Goal: Information Seeking & Learning: Learn about a topic

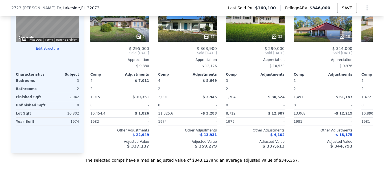
scroll to position [563, 0]
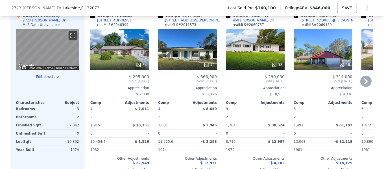
click at [365, 84] on icon at bounding box center [365, 82] width 3 height 6
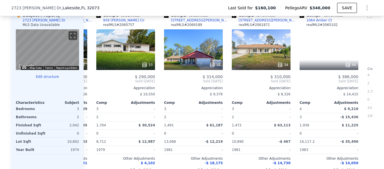
scroll to position [0, 136]
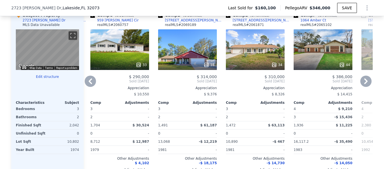
click at [365, 84] on icon at bounding box center [365, 82] width 3 height 6
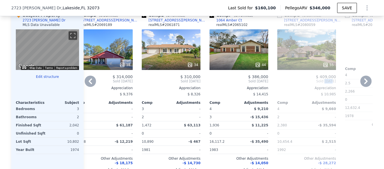
click at [365, 85] on div "Comp A ( 0.2 miles) [STREET_ADDRESS] realMLS # 2046394 54 $ 295,000 Sold [DATE]…" at bounding box center [228, 94] width 289 height 173
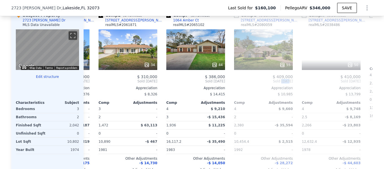
scroll to position [0, 271]
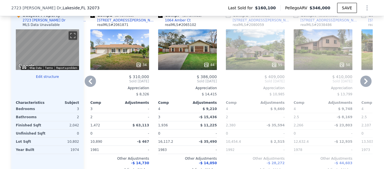
click at [186, 44] on div "44" at bounding box center [187, 49] width 59 height 41
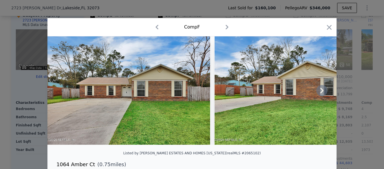
click at [320, 93] on icon at bounding box center [321, 91] width 3 height 6
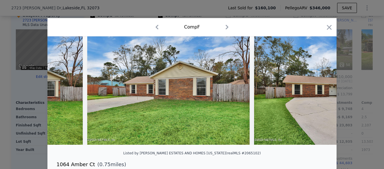
scroll to position [0, 136]
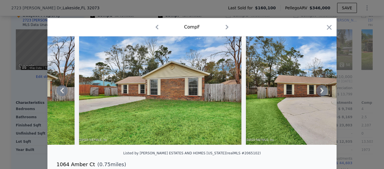
click at [321, 91] on icon at bounding box center [321, 90] width 11 height 11
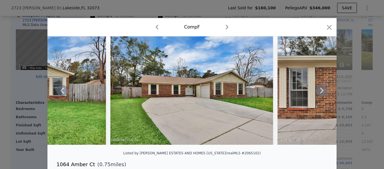
click at [321, 91] on icon at bounding box center [321, 90] width 11 height 11
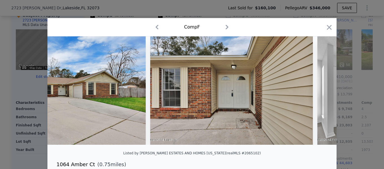
scroll to position [0, 407]
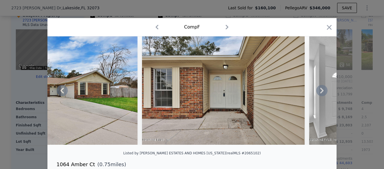
click at [321, 91] on icon at bounding box center [321, 90] width 11 height 11
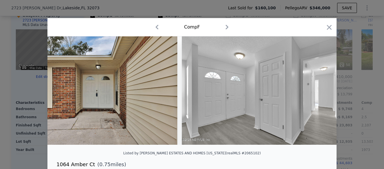
scroll to position [0, 542]
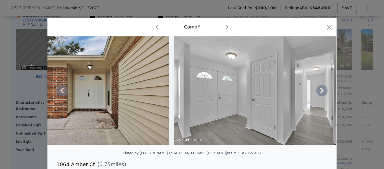
click at [321, 91] on icon at bounding box center [321, 90] width 11 height 11
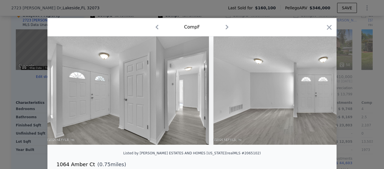
scroll to position [0, 678]
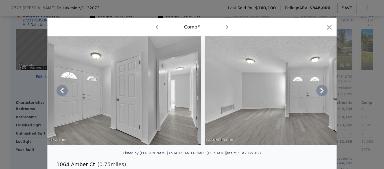
click at [319, 93] on icon at bounding box center [321, 90] width 11 height 11
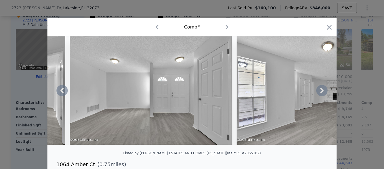
click at [319, 93] on icon at bounding box center [321, 90] width 11 height 11
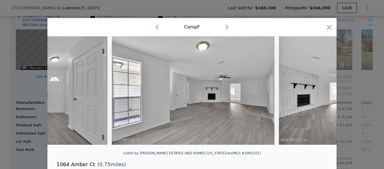
scroll to position [0, 949]
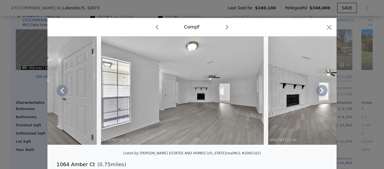
click at [319, 93] on icon at bounding box center [321, 90] width 11 height 11
click at [319, 93] on img at bounding box center [349, 90] width 163 height 108
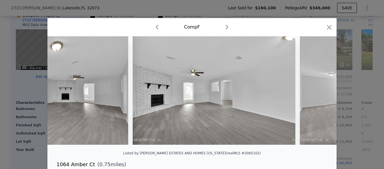
click at [319, 93] on img at bounding box center [381, 90] width 163 height 108
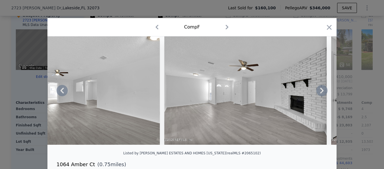
click at [319, 93] on icon at bounding box center [321, 90] width 11 height 11
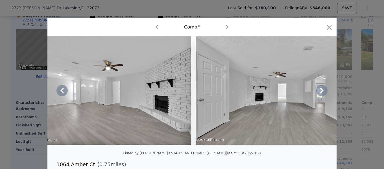
click at [319, 93] on icon at bounding box center [321, 90] width 11 height 11
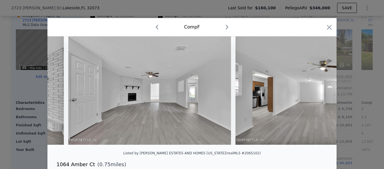
scroll to position [0, 1491]
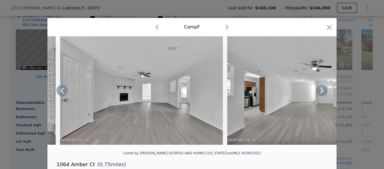
click at [319, 93] on icon at bounding box center [321, 90] width 11 height 11
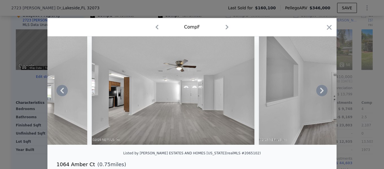
click at [319, 93] on icon at bounding box center [321, 90] width 11 height 11
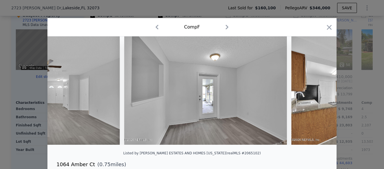
scroll to position [0, 1763]
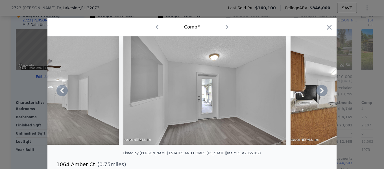
click at [319, 93] on icon at bounding box center [321, 90] width 11 height 11
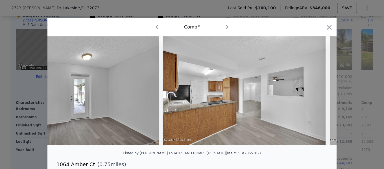
scroll to position [0, 1898]
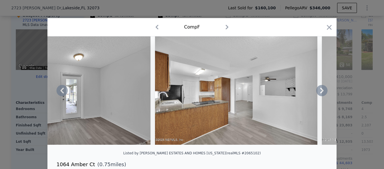
click at [319, 93] on icon at bounding box center [321, 90] width 11 height 11
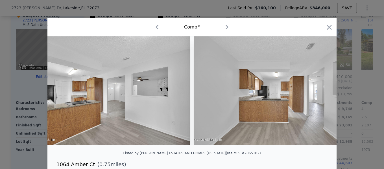
scroll to position [0, 2034]
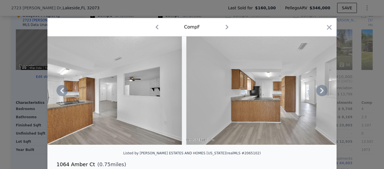
click at [319, 93] on icon at bounding box center [321, 90] width 11 height 11
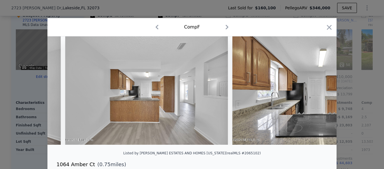
scroll to position [0, 2169]
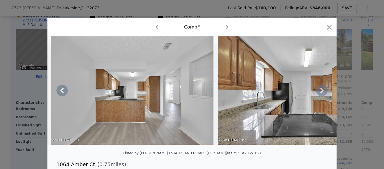
click at [319, 93] on icon at bounding box center [321, 90] width 11 height 11
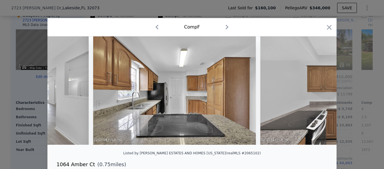
scroll to position [0, 2305]
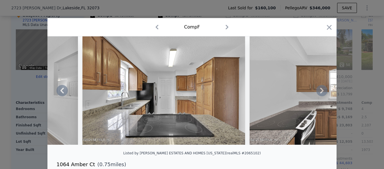
click at [319, 93] on icon at bounding box center [321, 90] width 11 height 11
click at [319, 93] on img at bounding box center [331, 90] width 163 height 108
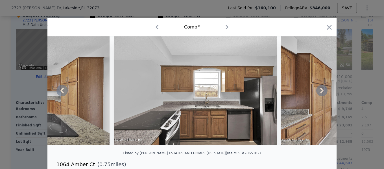
click at [319, 93] on icon at bounding box center [321, 90] width 11 height 11
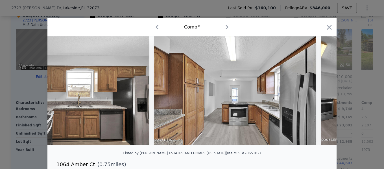
scroll to position [0, 2576]
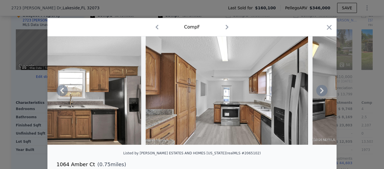
click at [319, 93] on icon at bounding box center [321, 90] width 11 height 11
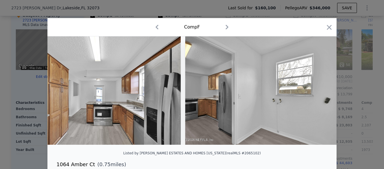
scroll to position [0, 2712]
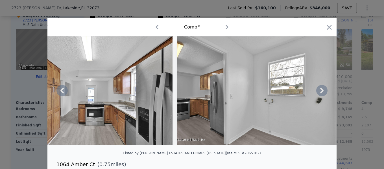
click at [319, 93] on icon at bounding box center [321, 90] width 11 height 11
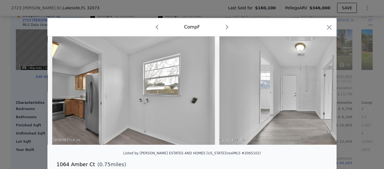
scroll to position [0, 2847]
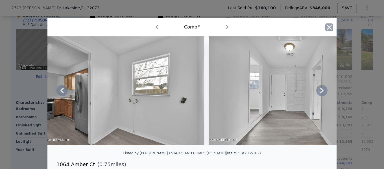
click at [325, 25] on icon "button" at bounding box center [329, 27] width 8 height 8
